Goal: Transaction & Acquisition: Purchase product/service

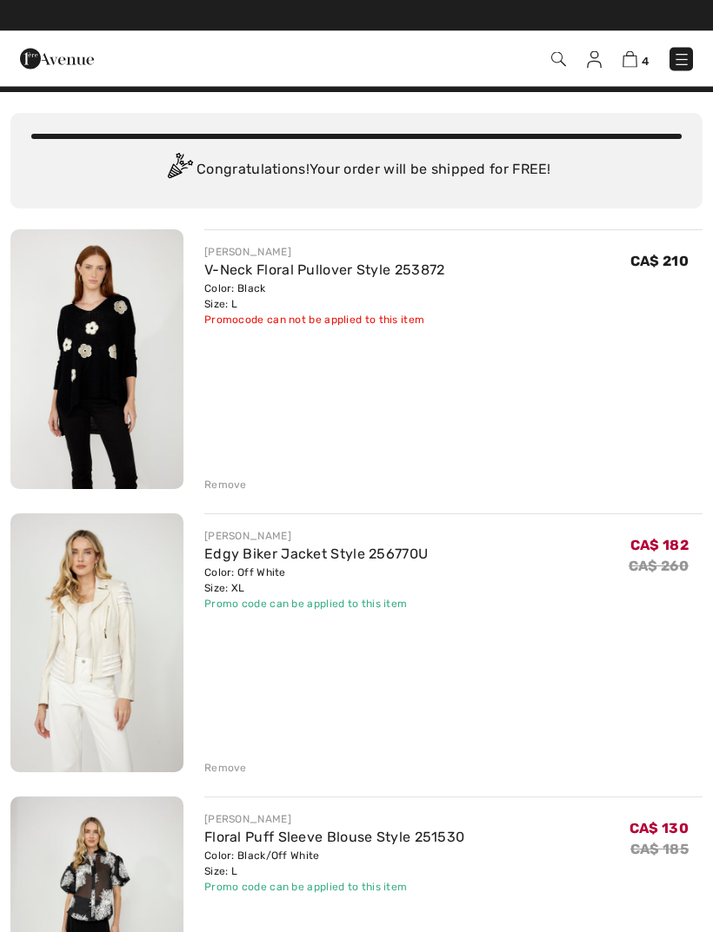
scroll to position [28, 0]
click at [235, 474] on div "Remove" at bounding box center [453, 483] width 498 height 19
click at [225, 482] on div "Remove" at bounding box center [225, 485] width 43 height 16
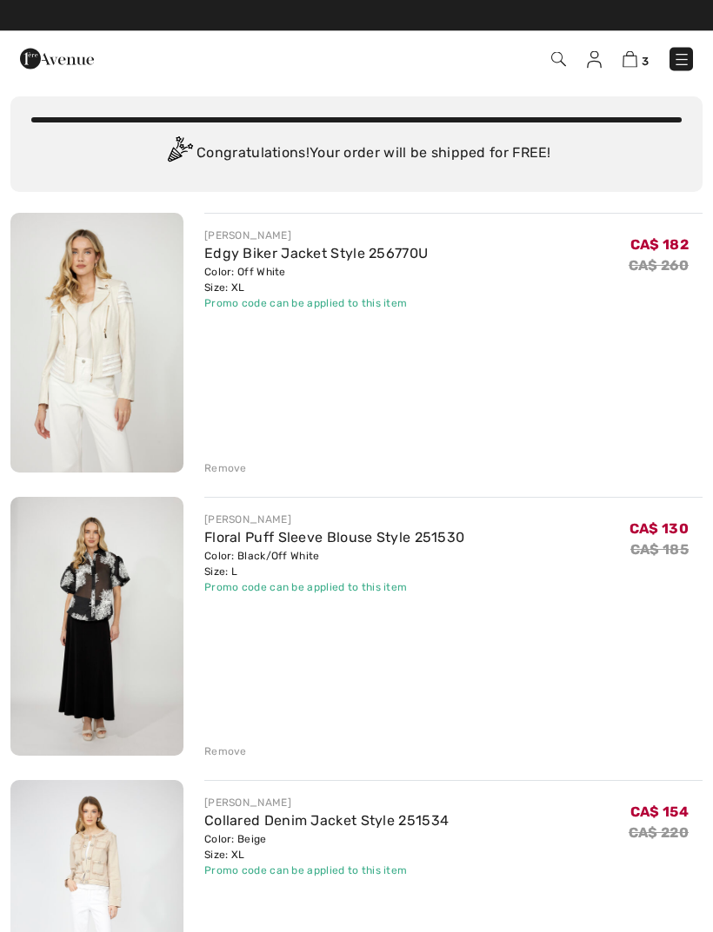
scroll to position [44, 0]
click at [116, 546] on img at bounding box center [96, 627] width 173 height 260
click at [224, 749] on div "Remove" at bounding box center [225, 752] width 43 height 16
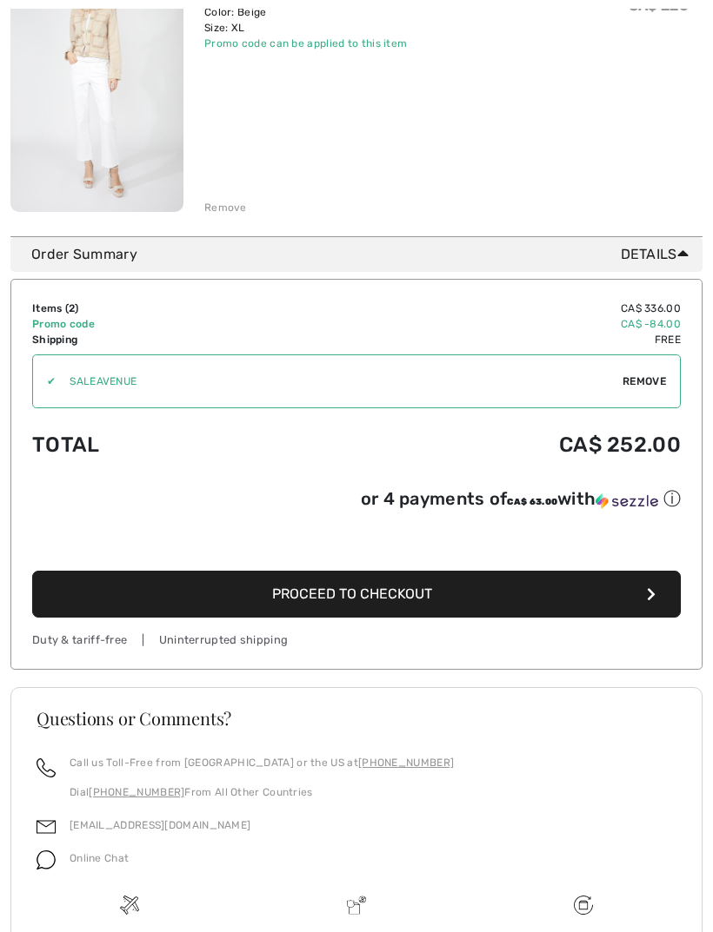
scroll to position [616, 0]
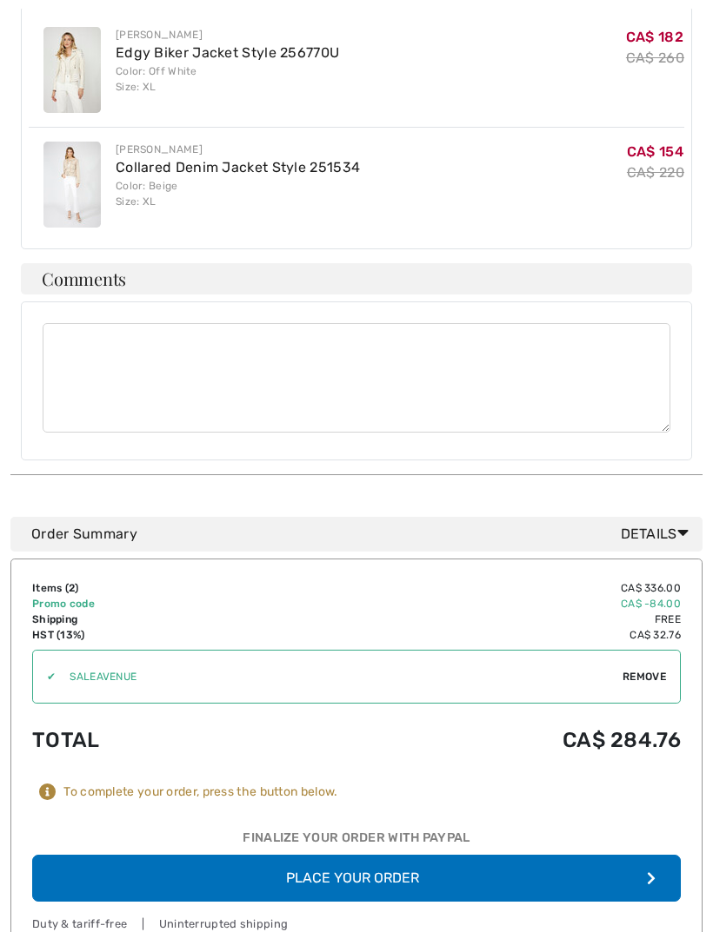
scroll to position [870, 0]
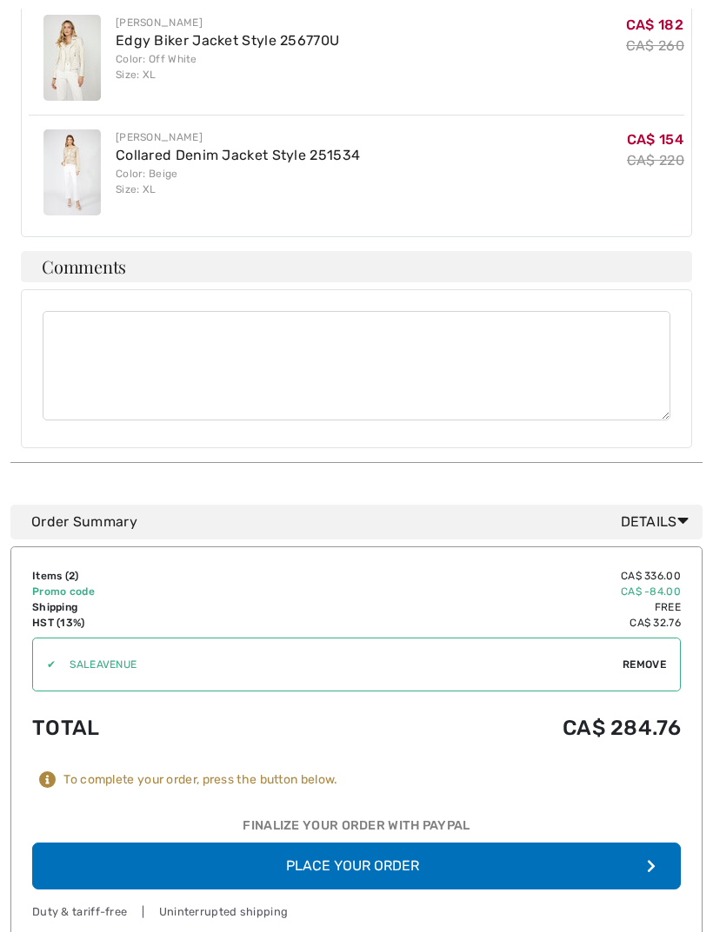
click at [393, 843] on button "Place Your Order" at bounding box center [356, 866] width 648 height 47
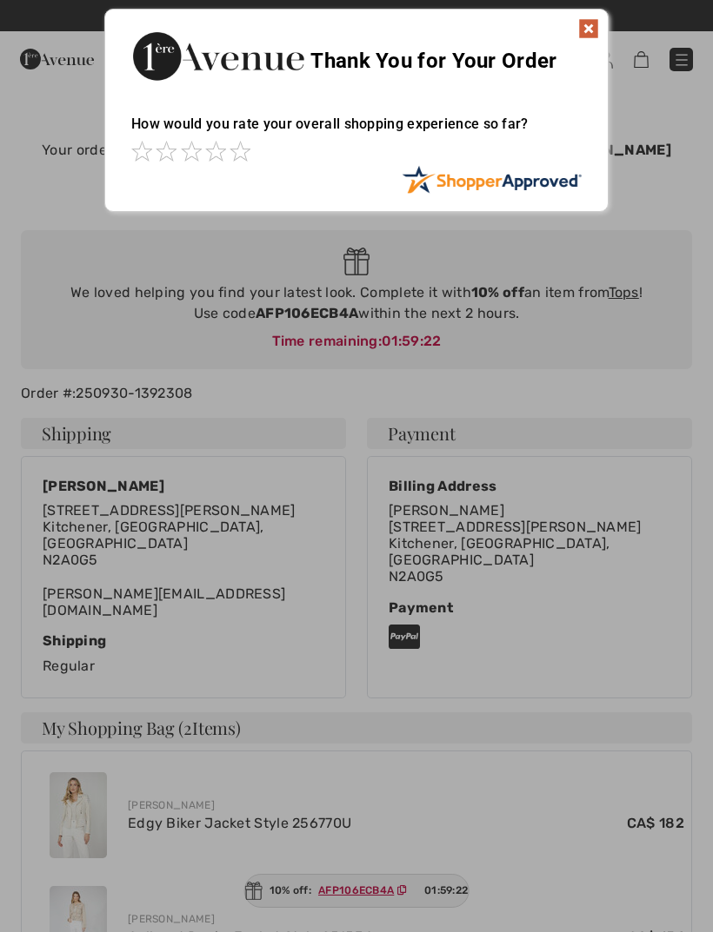
click at [579, 23] on img at bounding box center [588, 28] width 21 height 21
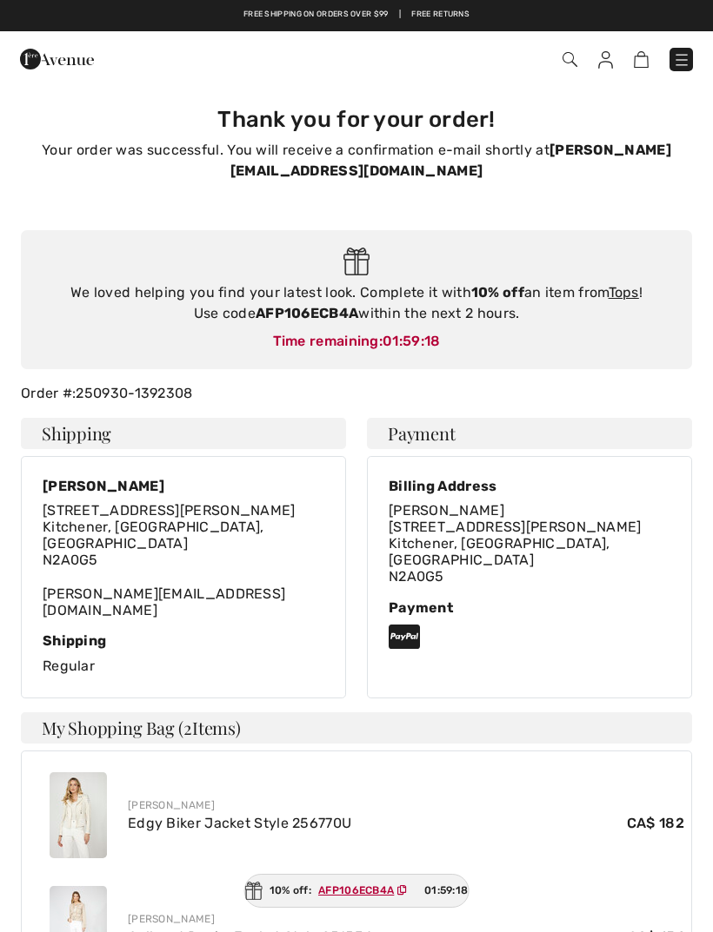
click at [682, 52] on img at bounding box center [681, 59] width 17 height 17
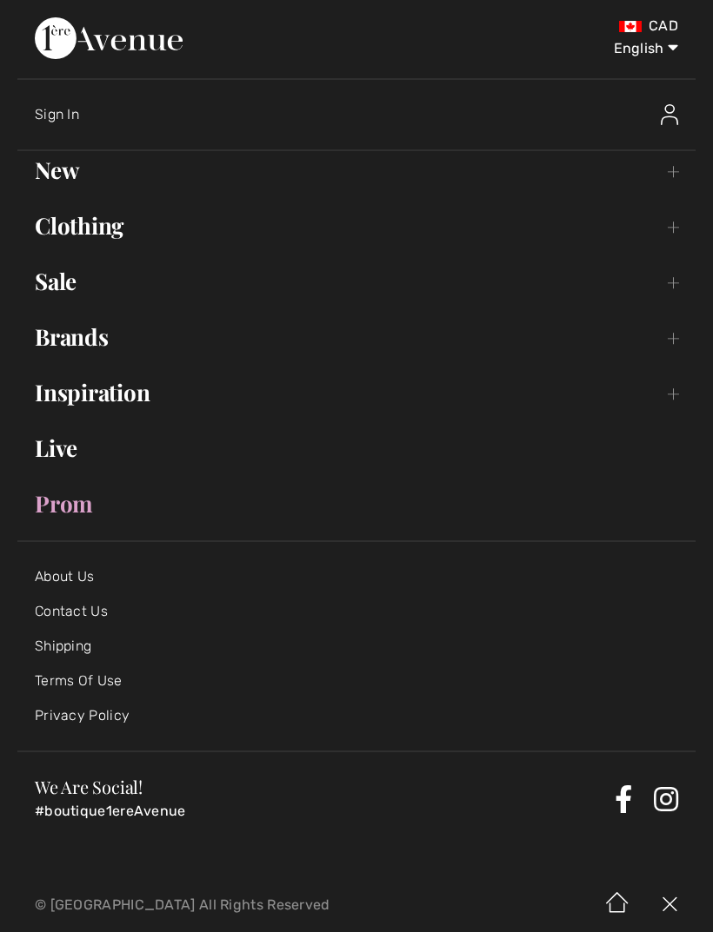
click at [94, 335] on link "Brands Open submenu" at bounding box center [356, 337] width 678 height 38
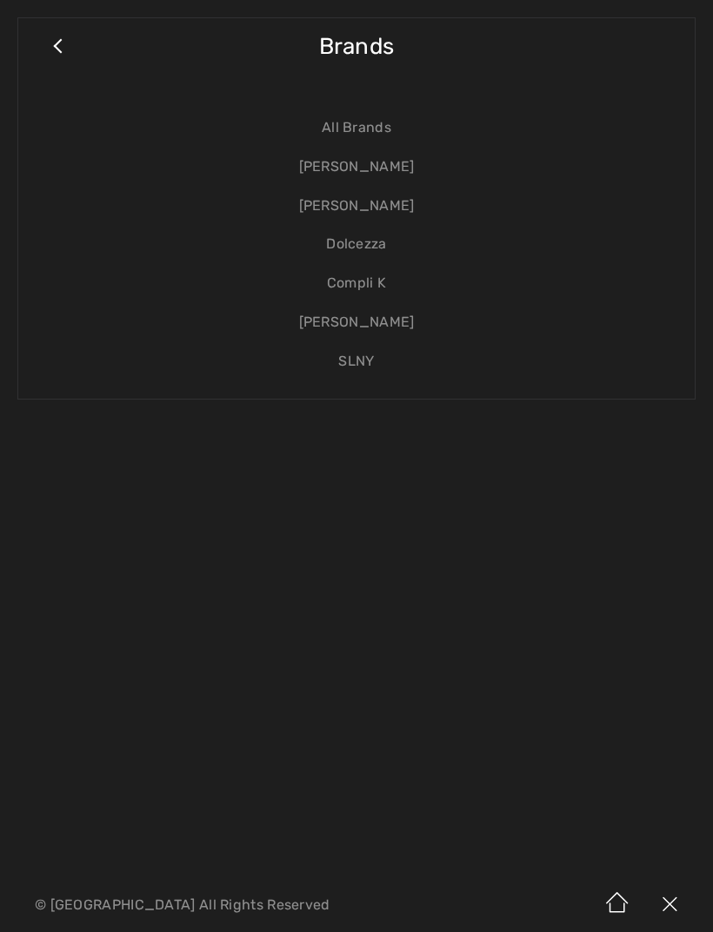
click at [381, 206] on link "[PERSON_NAME]" at bounding box center [356, 206] width 641 height 39
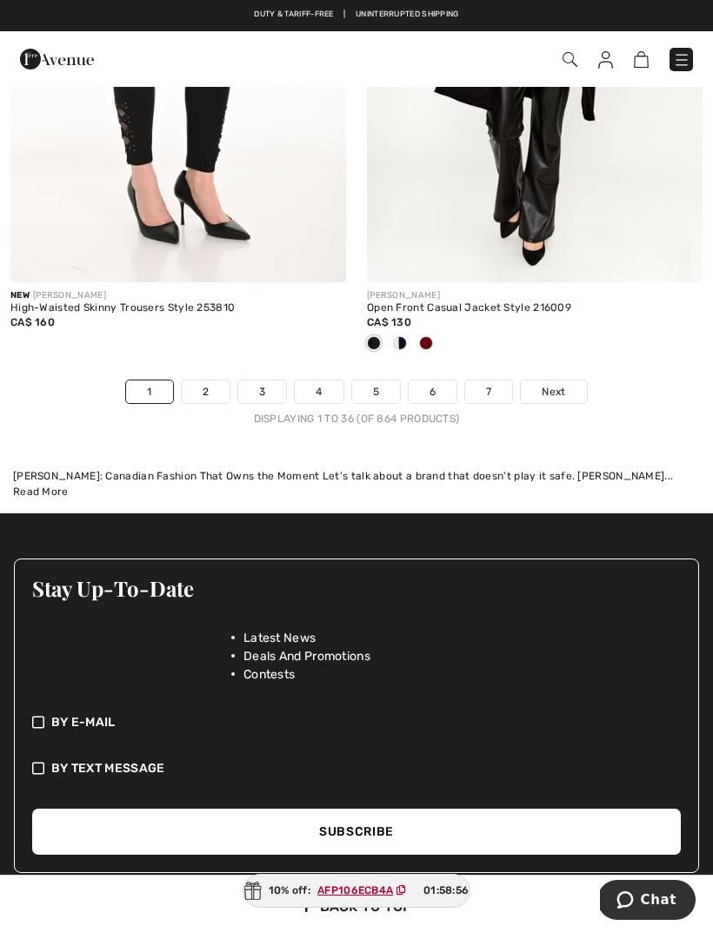
scroll to position [10893, 0]
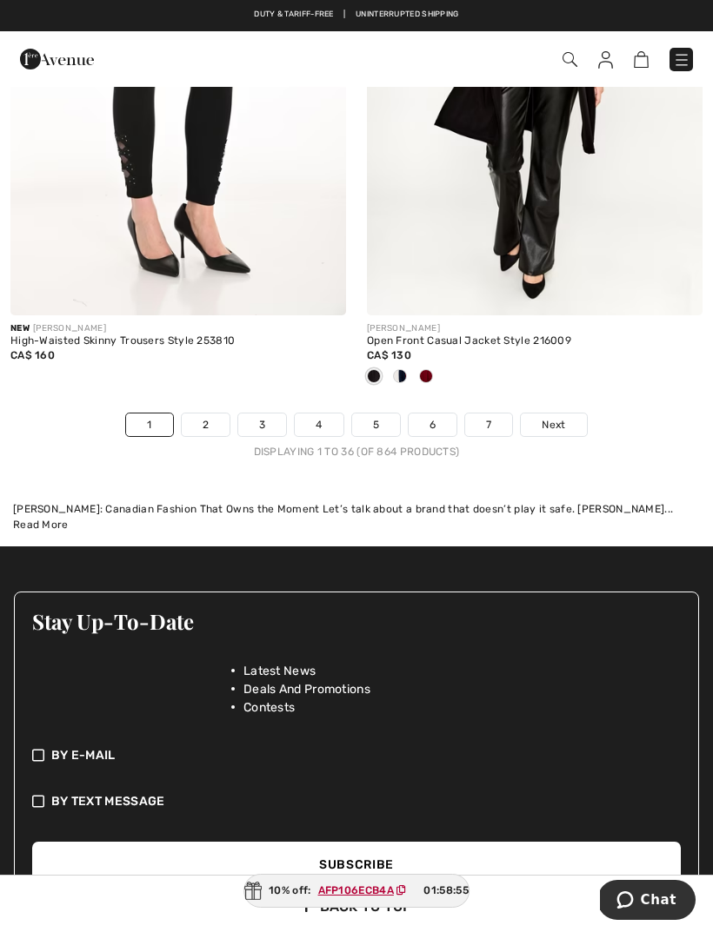
click at [553, 423] on link "Next" at bounding box center [552, 425] width 65 height 23
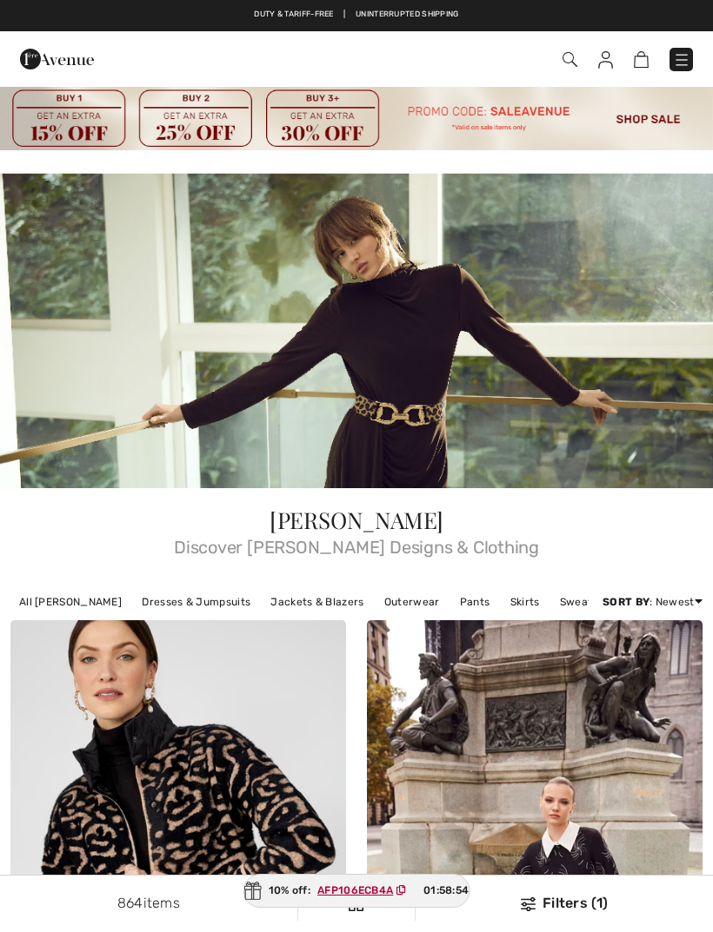
checkbox input "true"
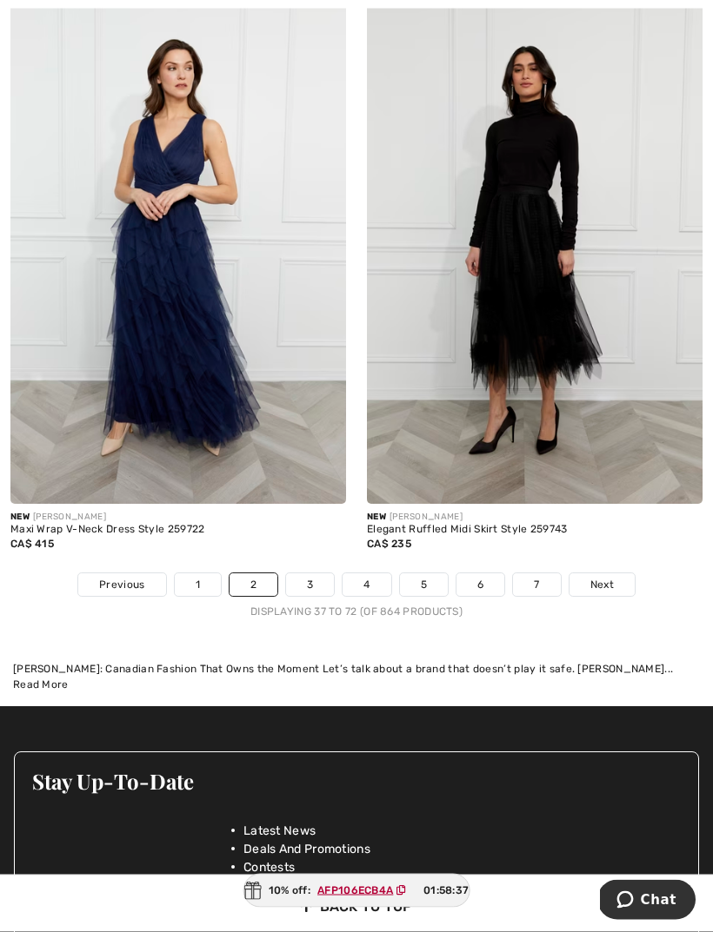
scroll to position [10998, 0]
click at [597, 578] on span "Next" at bounding box center [601, 585] width 23 height 16
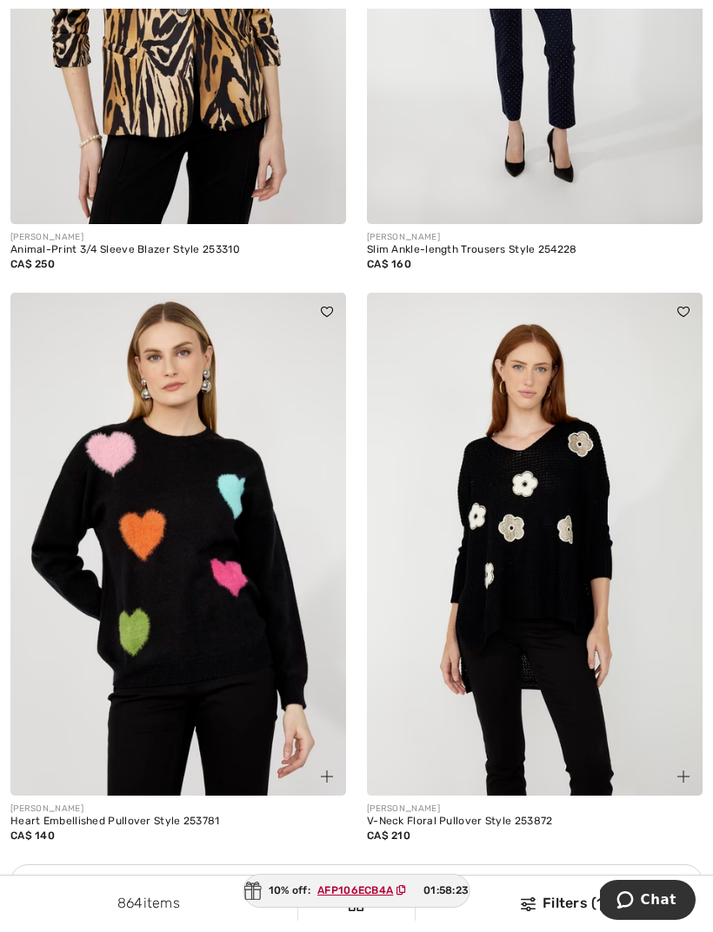
scroll to position [6892, 0]
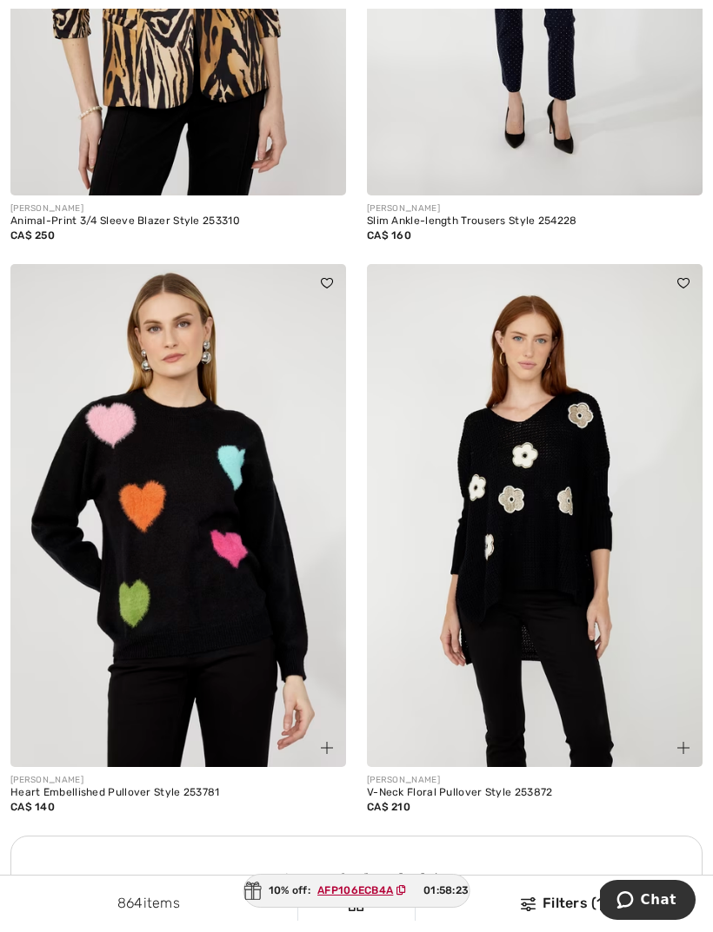
click at [547, 571] on img at bounding box center [534, 515] width 335 height 503
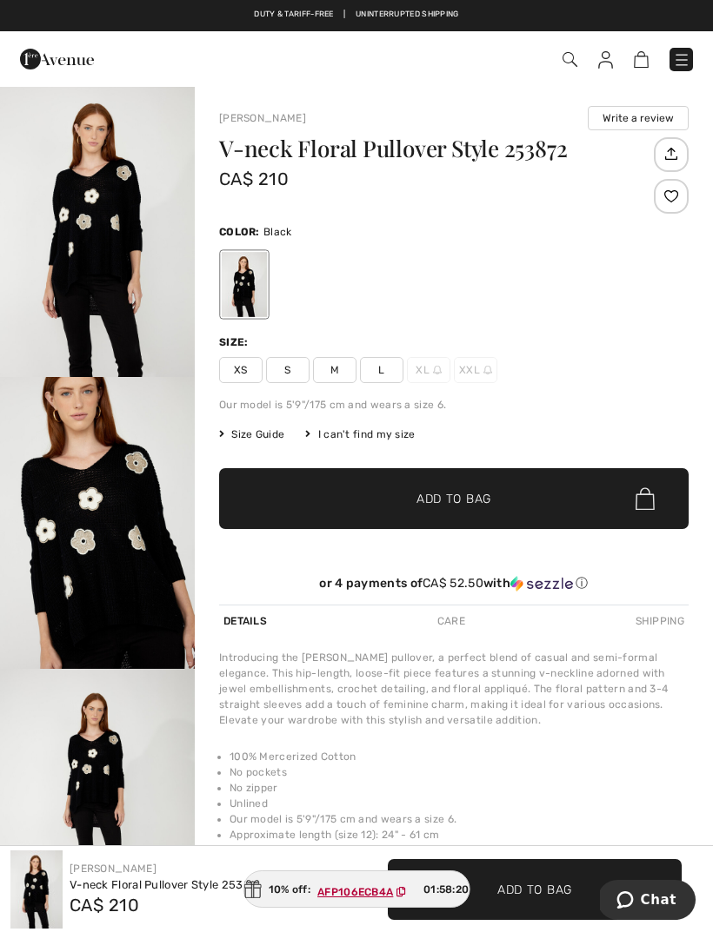
click at [375, 377] on span "L" at bounding box center [381, 370] width 43 height 26
click at [467, 493] on span "Add to Bag" at bounding box center [453, 499] width 75 height 18
click at [626, 60] on img at bounding box center [631, 59] width 15 height 17
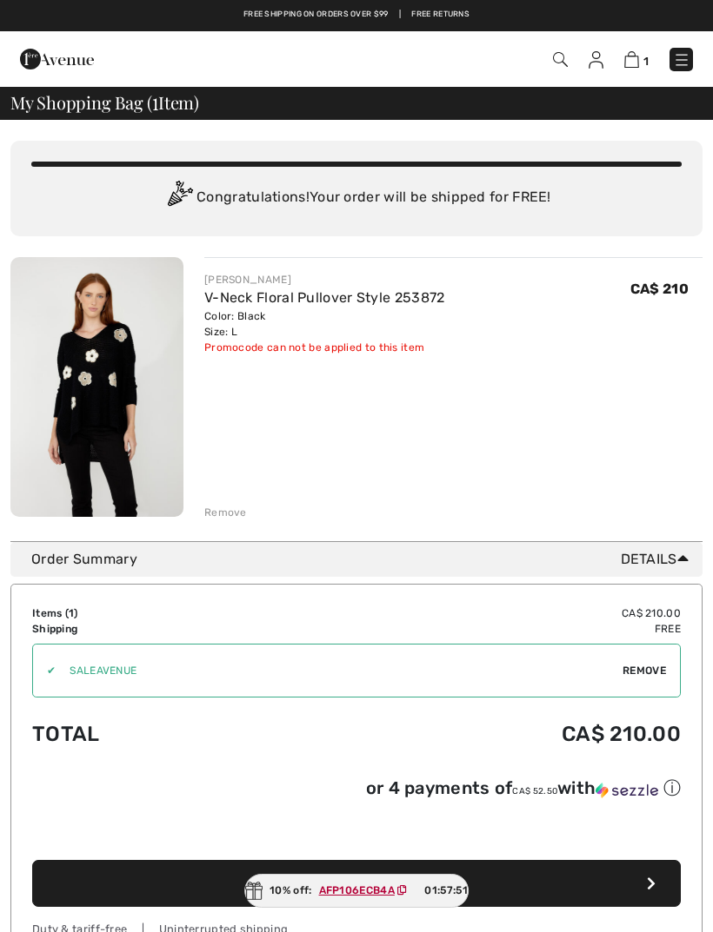
click at [654, 654] on div "✔ Apply Remove" at bounding box center [356, 671] width 648 height 54
click at [640, 666] on span "Remove" at bounding box center [643, 671] width 43 height 16
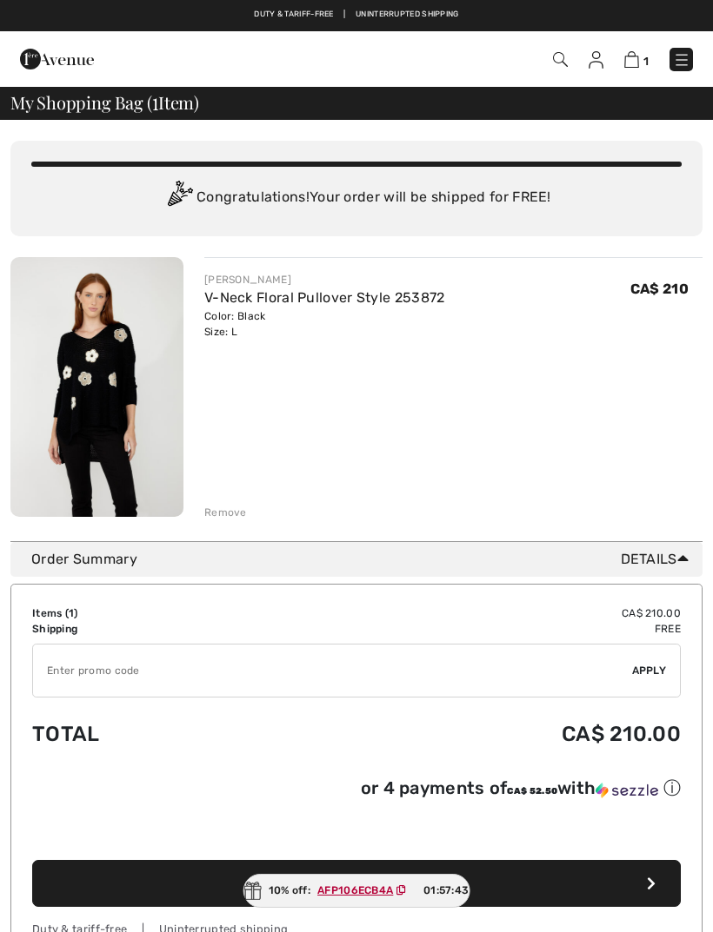
click at [169, 671] on input "TEXT" at bounding box center [332, 671] width 599 height 52
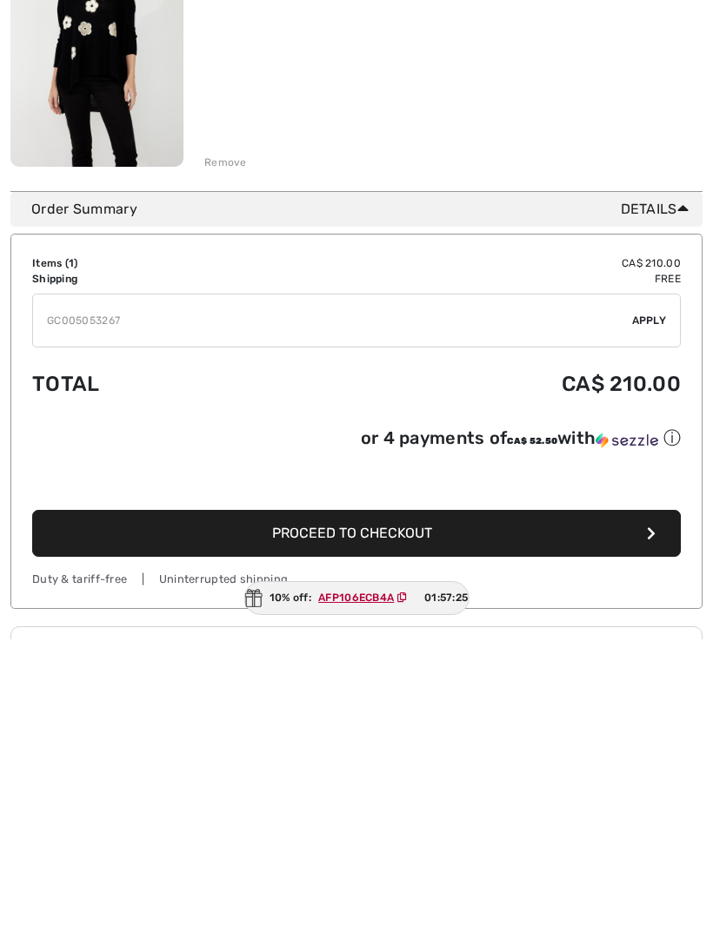
type input "GC005053267"
click at [648, 606] on span "Apply" at bounding box center [649, 614] width 35 height 16
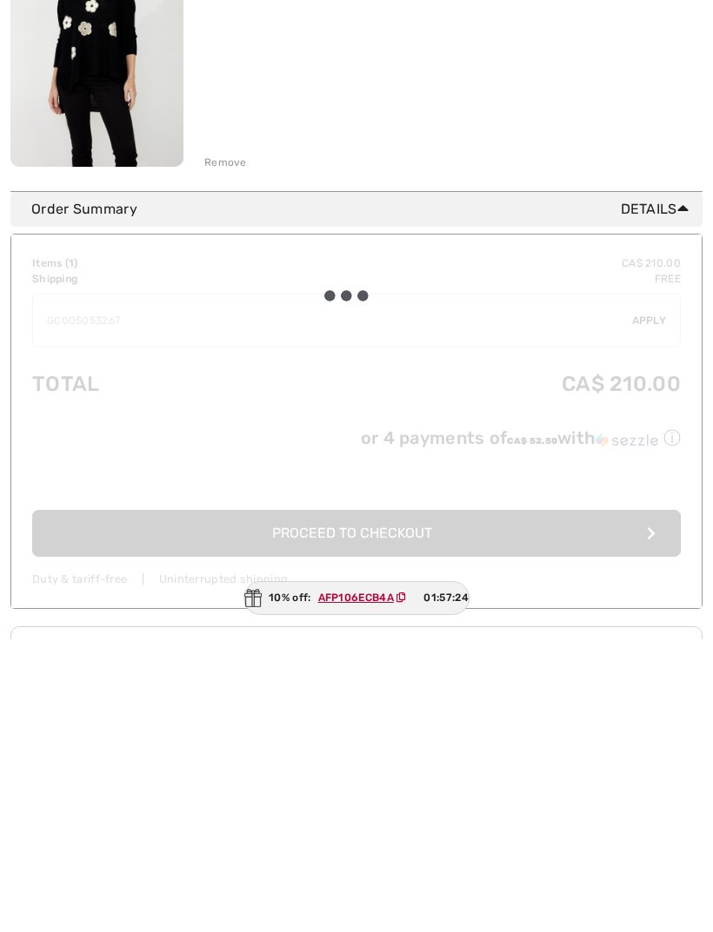
scroll to position [351, 0]
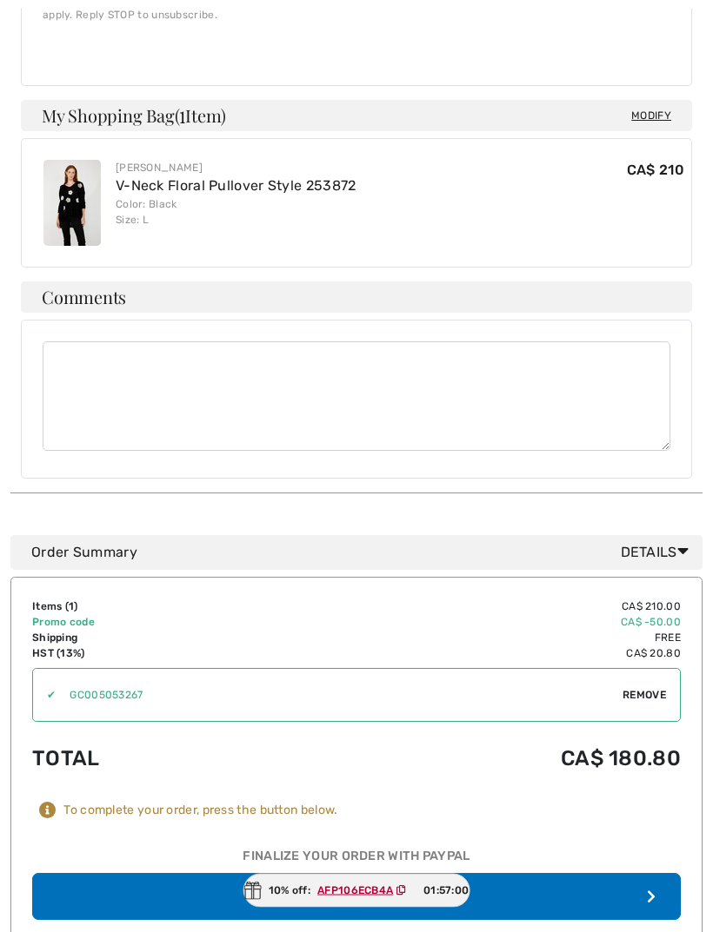
scroll to position [726, 0]
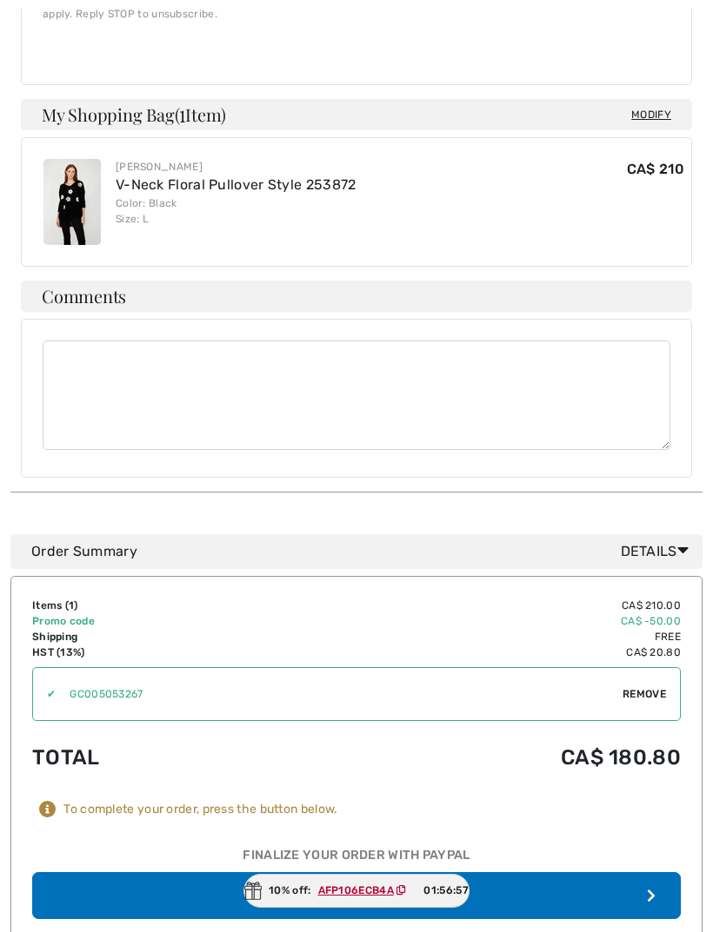
click at [401, 872] on button "Place Your Order" at bounding box center [356, 895] width 648 height 47
